Goal: Task Accomplishment & Management: Complete application form

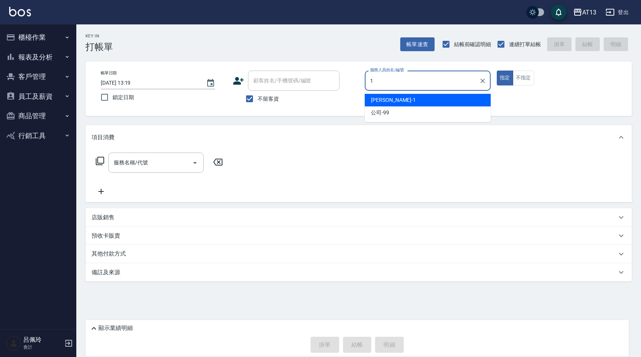
click at [414, 97] on div "[PERSON_NAME] -1" at bounding box center [428, 100] width 126 height 13
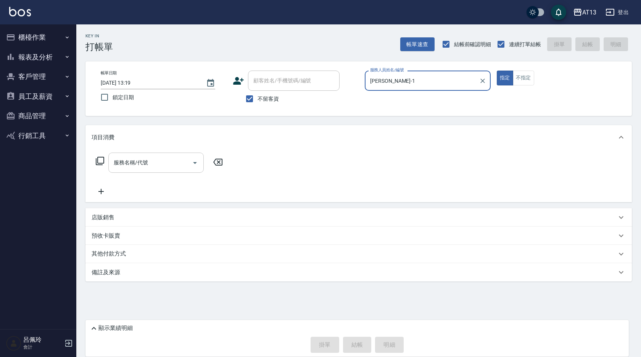
type input "[PERSON_NAME]-1"
click at [169, 167] on input "服務名稱/代號" at bounding box center [150, 162] width 77 height 13
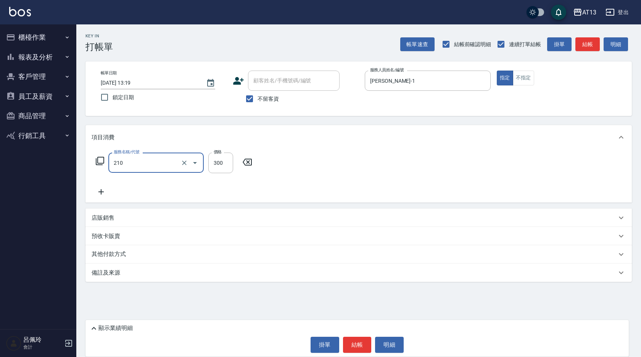
type input "歐娜洗髮精(210)"
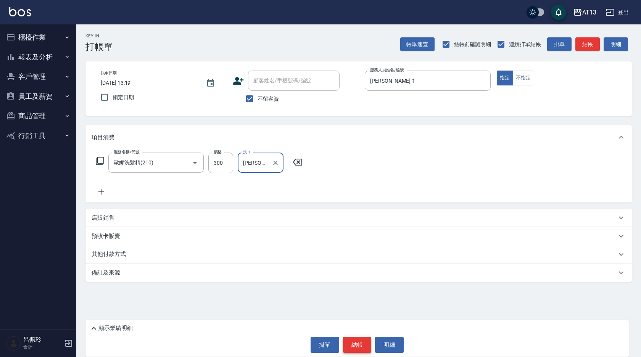
type input "[PERSON_NAME]-1"
click at [356, 345] on button "結帳" at bounding box center [357, 345] width 29 height 16
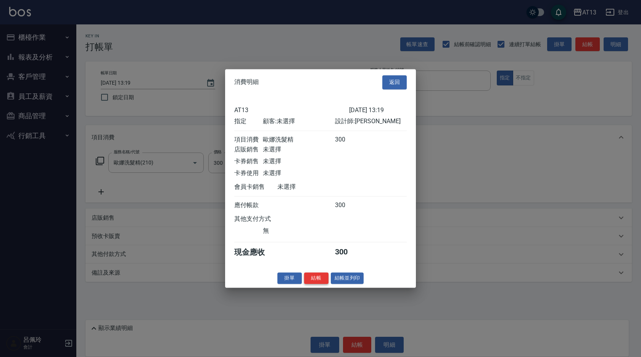
click at [319, 284] on button "結帳" at bounding box center [316, 278] width 24 height 12
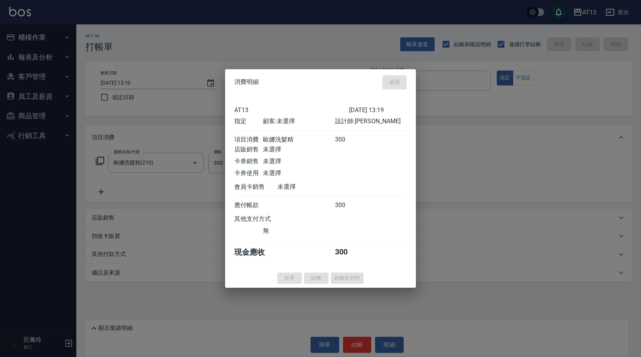
type input "[DATE] 13:20"
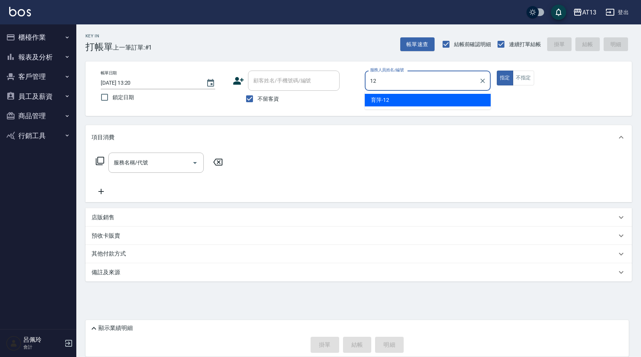
click at [395, 95] on div "育[PERSON_NAME] -12" at bounding box center [428, 100] width 126 height 13
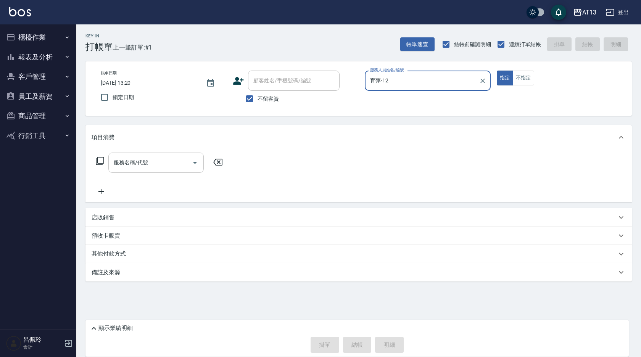
click at [180, 170] on div "服務名稱/代號" at bounding box center [155, 163] width 95 height 20
type input "育萍-12"
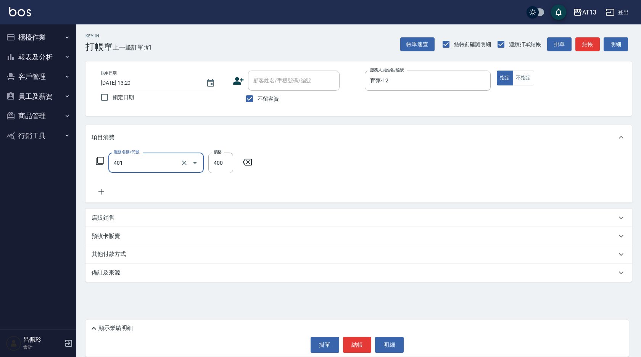
type input "剪髮(401)"
type input "500"
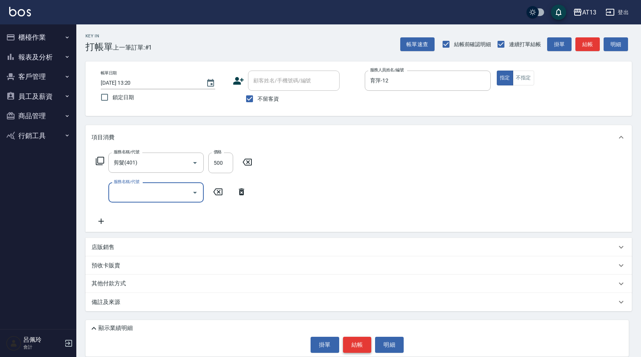
click at [367, 345] on button "結帳" at bounding box center [357, 345] width 29 height 16
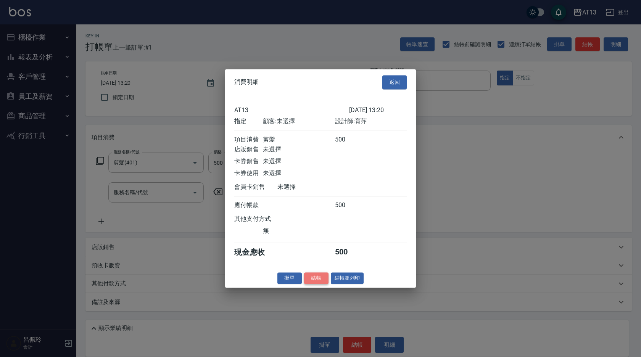
click at [308, 284] on button "結帳" at bounding box center [316, 278] width 24 height 12
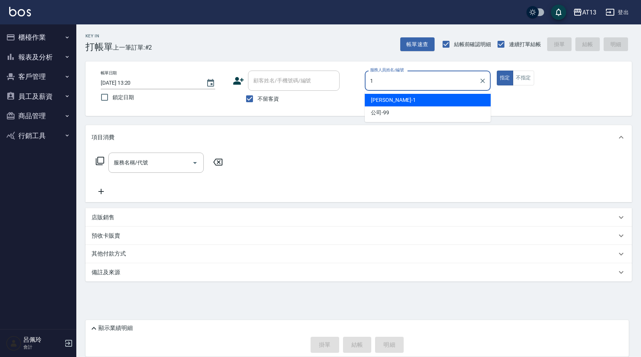
click at [431, 101] on div "[PERSON_NAME] -1" at bounding box center [428, 100] width 126 height 13
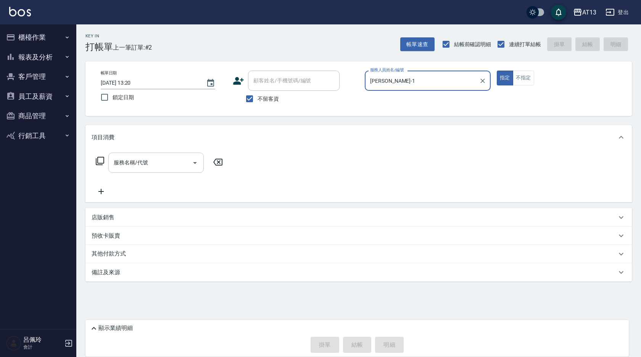
type input "[PERSON_NAME]-1"
click at [164, 161] on input "服務名稱/代號" at bounding box center [150, 162] width 77 height 13
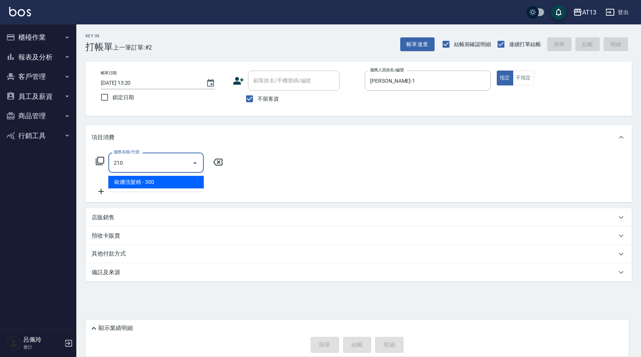
type input "歐娜洗髮精(210)"
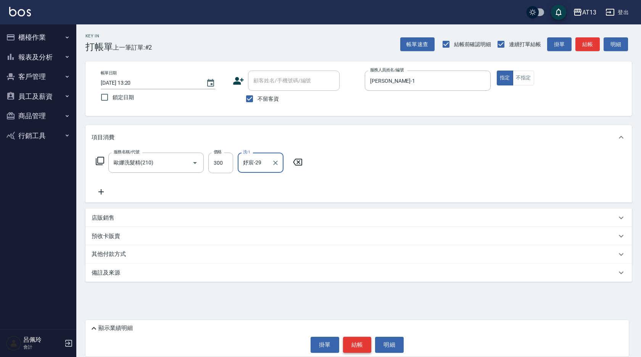
type input "妤宸-29"
click at [355, 343] on button "結帳" at bounding box center [357, 345] width 29 height 16
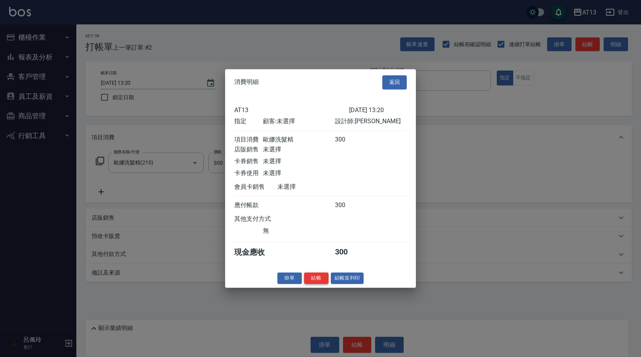
click at [317, 281] on button "結帳" at bounding box center [316, 278] width 24 height 12
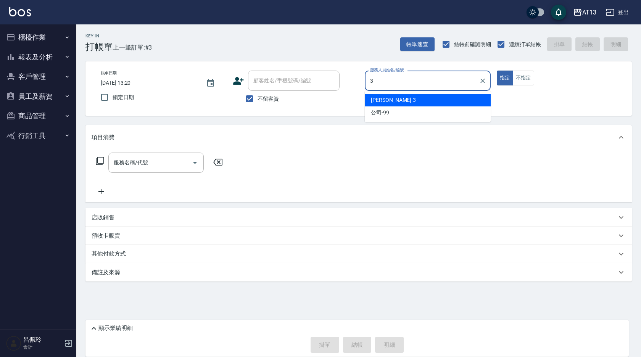
click at [414, 100] on div "[PERSON_NAME] -3" at bounding box center [428, 100] width 126 height 13
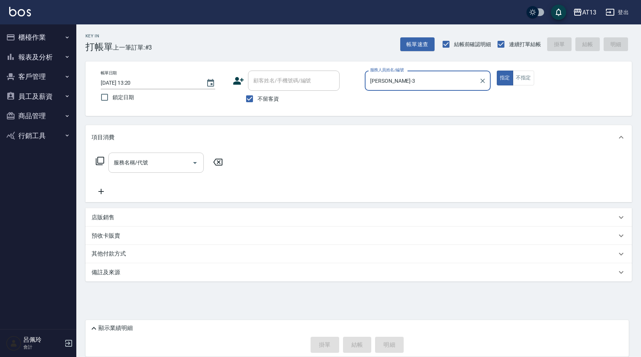
type input "[PERSON_NAME]-3"
click at [163, 160] on input "服務名稱/代號" at bounding box center [150, 162] width 77 height 13
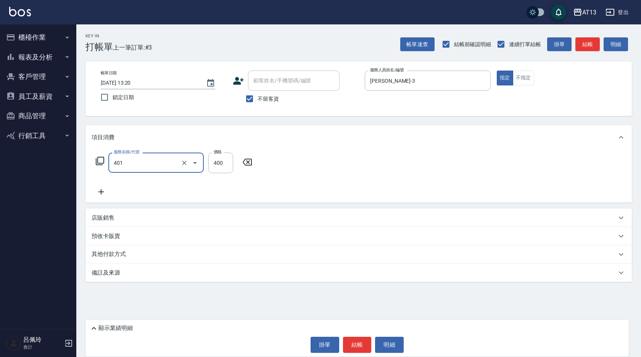
type input "剪髮(401)"
type input "300"
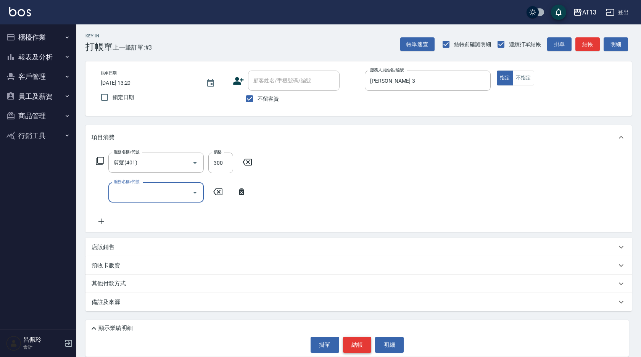
click at [360, 343] on button "結帳" at bounding box center [357, 345] width 29 height 16
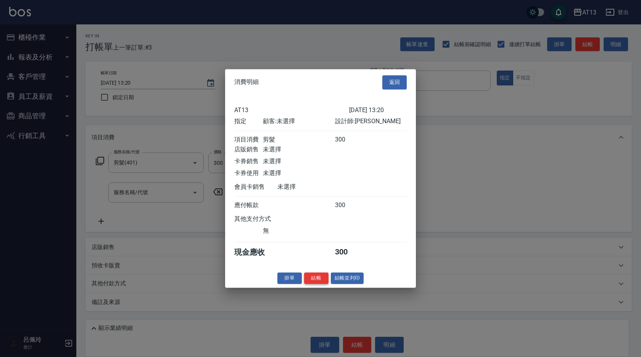
click at [319, 284] on button "結帳" at bounding box center [316, 278] width 24 height 12
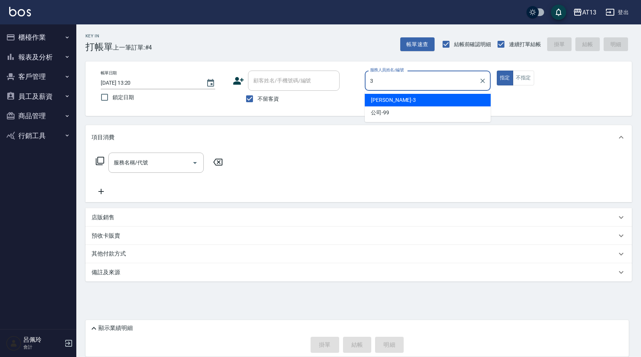
click at [374, 101] on span "[PERSON_NAME] -3" at bounding box center [393, 100] width 45 height 8
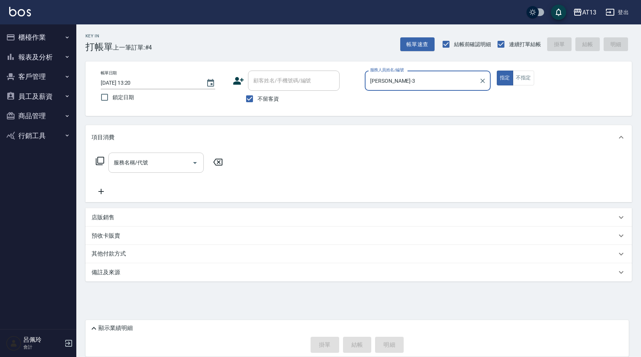
type input "[PERSON_NAME]-3"
click at [128, 164] on div "服務名稱/代號 服務名稱/代號" at bounding box center [155, 163] width 95 height 20
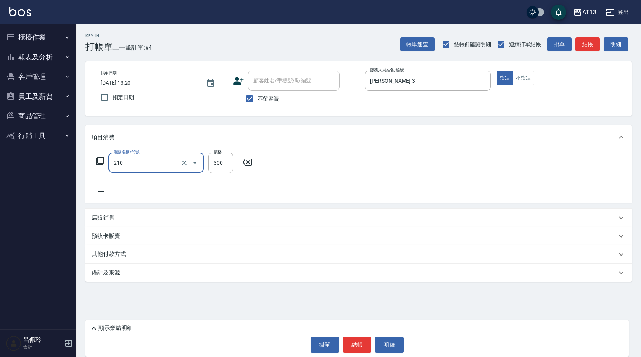
type input "歐娜洗髮精(210)"
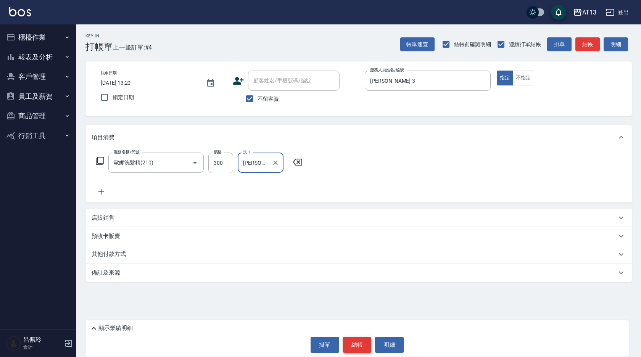
type input "[PERSON_NAME]-24"
click at [359, 343] on button "結帳" at bounding box center [357, 345] width 29 height 16
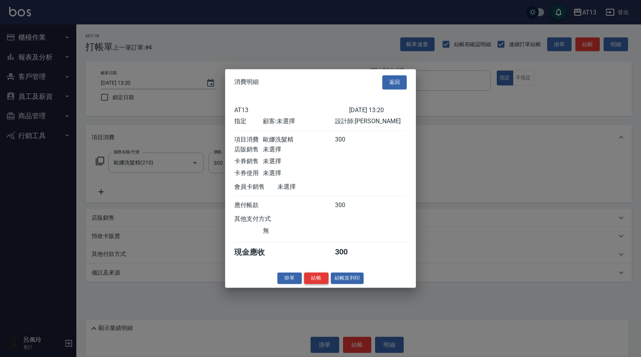
click at [320, 284] on button "結帳" at bounding box center [316, 278] width 24 height 12
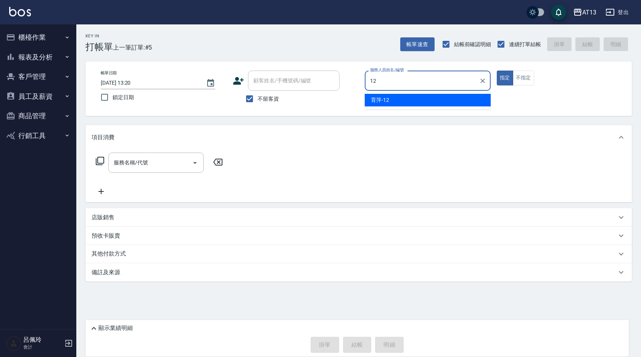
click at [398, 100] on div "育[PERSON_NAME] -12" at bounding box center [428, 100] width 126 height 13
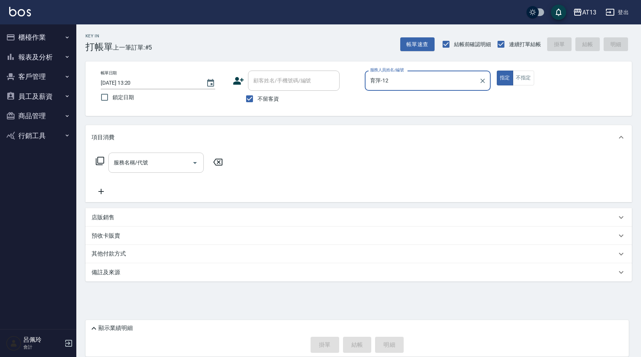
type input "育萍-12"
click at [179, 161] on input "服務名稱/代號" at bounding box center [150, 162] width 77 height 13
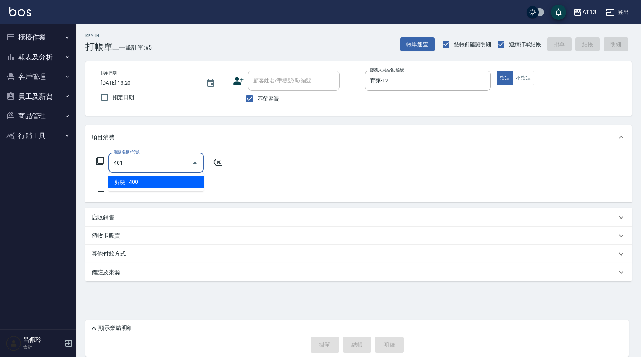
type input "剪髮(401)"
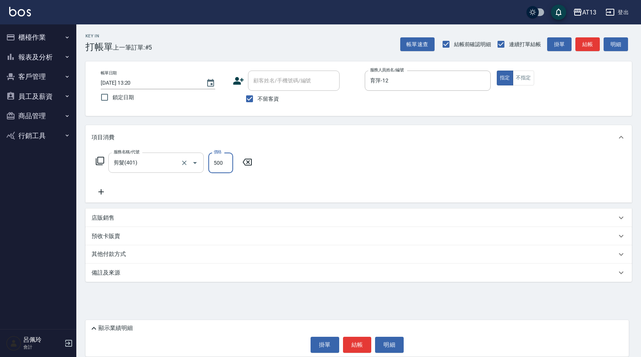
type input "500"
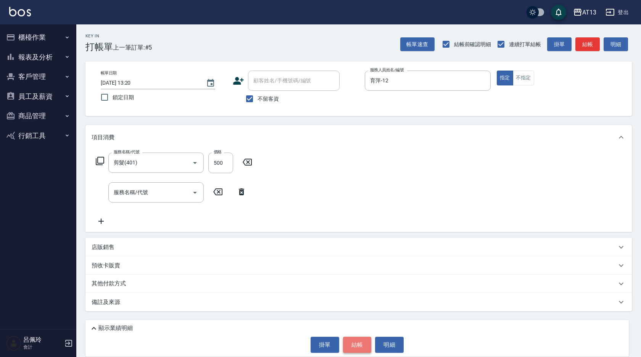
click at [361, 342] on button "結帳" at bounding box center [357, 345] width 29 height 16
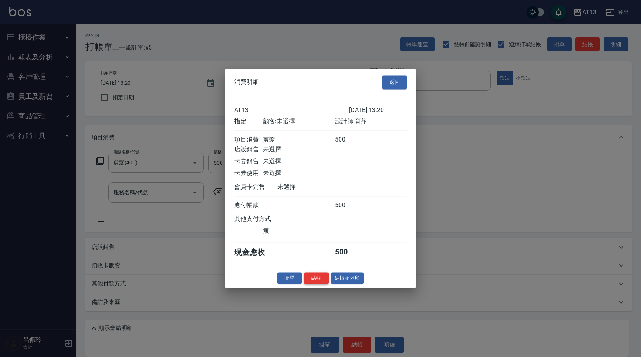
click at [325, 284] on button "結帳" at bounding box center [316, 278] width 24 height 12
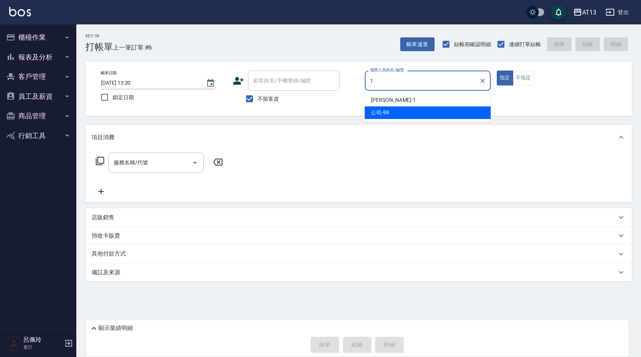
click at [382, 97] on span "[PERSON_NAME] -1" at bounding box center [393, 100] width 45 height 8
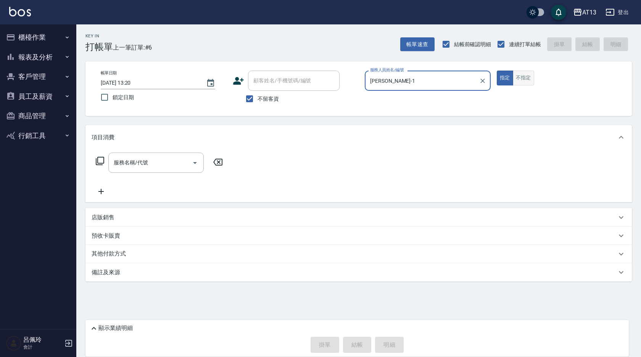
type input "[PERSON_NAME]-1"
click at [525, 79] on button "不指定" at bounding box center [523, 78] width 21 height 15
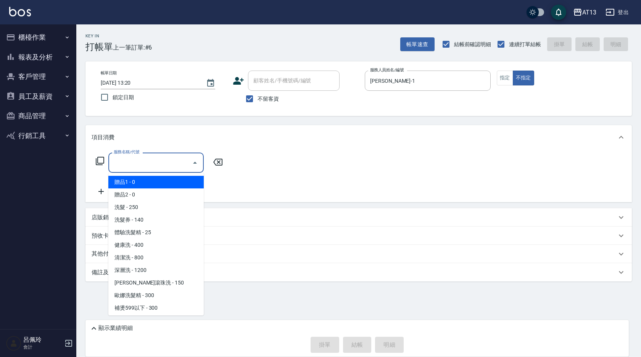
click at [164, 161] on input "服務名稱/代號" at bounding box center [150, 162] width 77 height 13
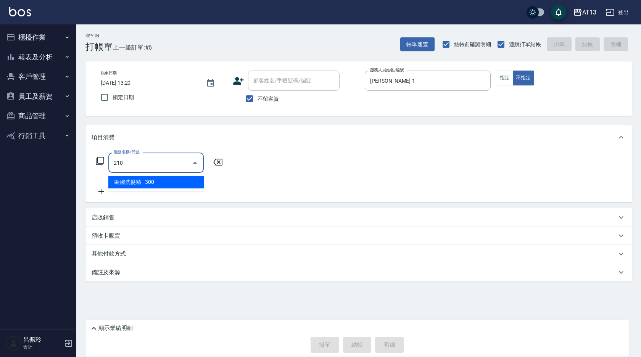
type input "歐娜洗髮精(210)"
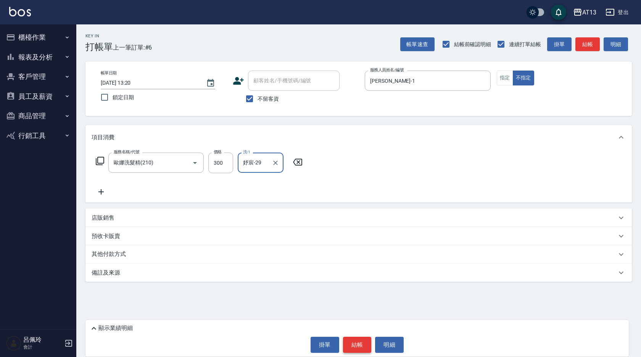
type input "妤宸-29"
click at [353, 342] on button "結帳" at bounding box center [357, 345] width 29 height 16
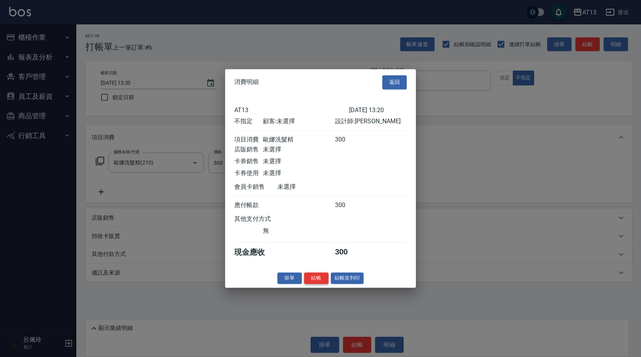
click at [310, 280] on button "結帳" at bounding box center [316, 278] width 24 height 12
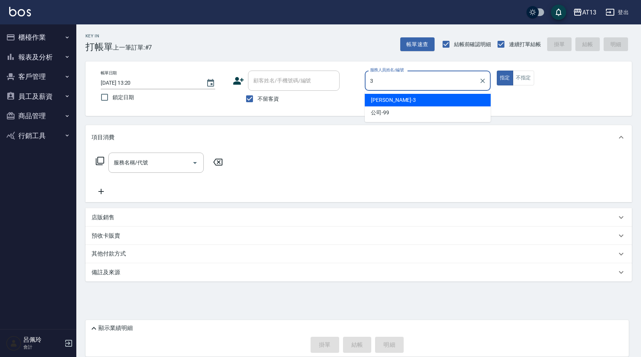
click at [431, 106] on div "[PERSON_NAME] -3" at bounding box center [428, 100] width 126 height 13
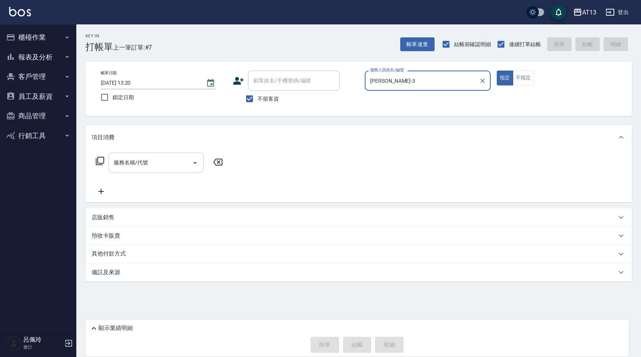
type input "[PERSON_NAME]-3"
click at [184, 158] on input "服務名稱/代號" at bounding box center [150, 162] width 77 height 13
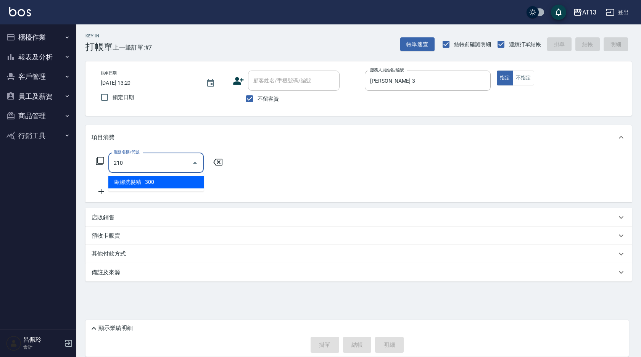
type input "歐娜洗髮精(210)"
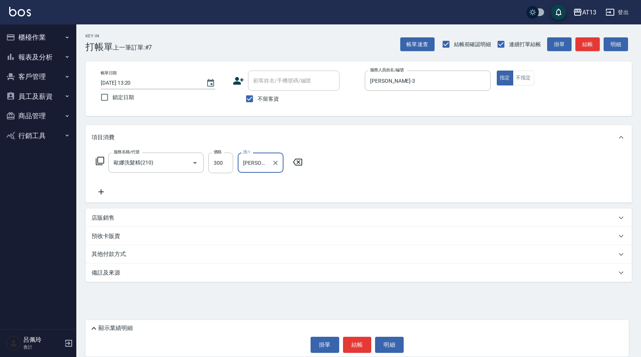
type input "[PERSON_NAME]-24"
drag, startPoint x: 469, startPoint y: 195, endPoint x: 466, endPoint y: 198, distance: 4.7
click at [468, 195] on div "服務名稱/代號 [PERSON_NAME]洗髮精(210) 服務名稱/代號 價格 300 價格 洗-1 [PERSON_NAME]-24 洗-1" at bounding box center [358, 176] width 546 height 53
click at [369, 340] on button "結帳" at bounding box center [357, 345] width 29 height 16
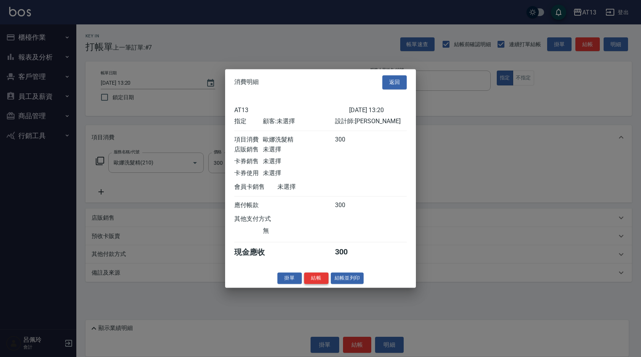
click at [320, 284] on button "結帳" at bounding box center [316, 278] width 24 height 12
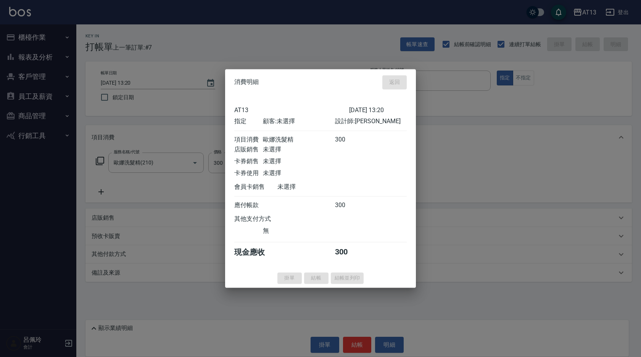
type input "[DATE] 13:21"
